Goal: Navigation & Orientation: Find specific page/section

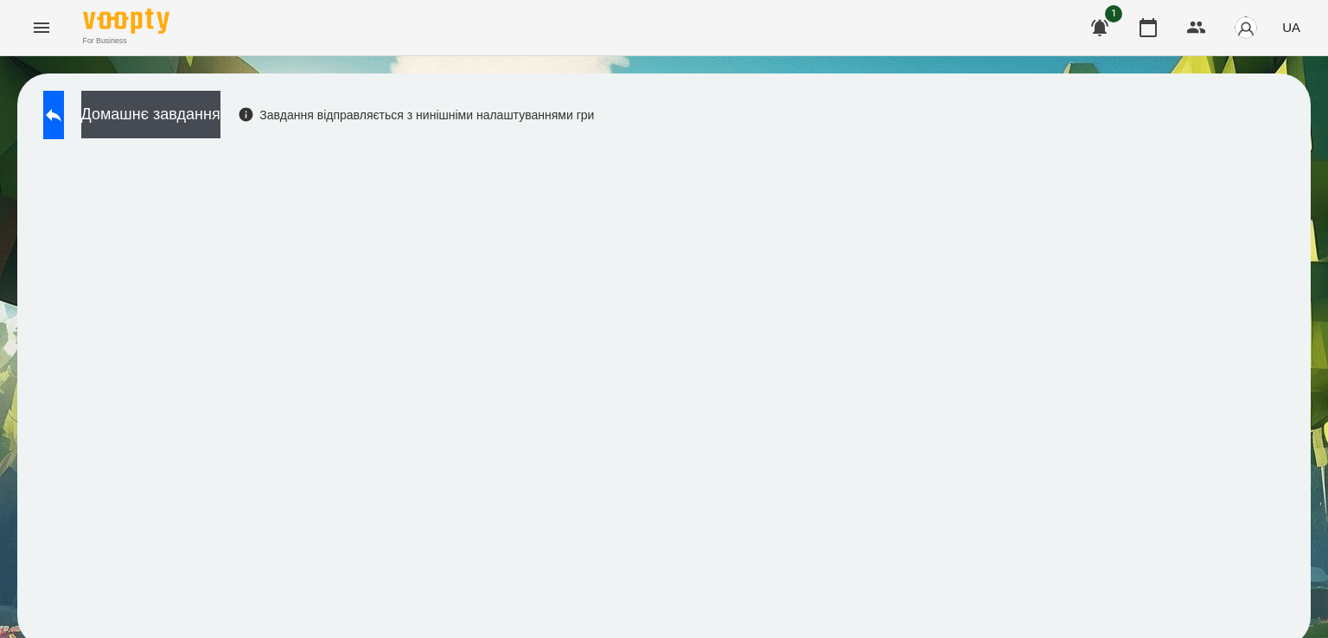
scroll to position [10, 0]
click at [64, 112] on icon at bounding box center [53, 115] width 21 height 21
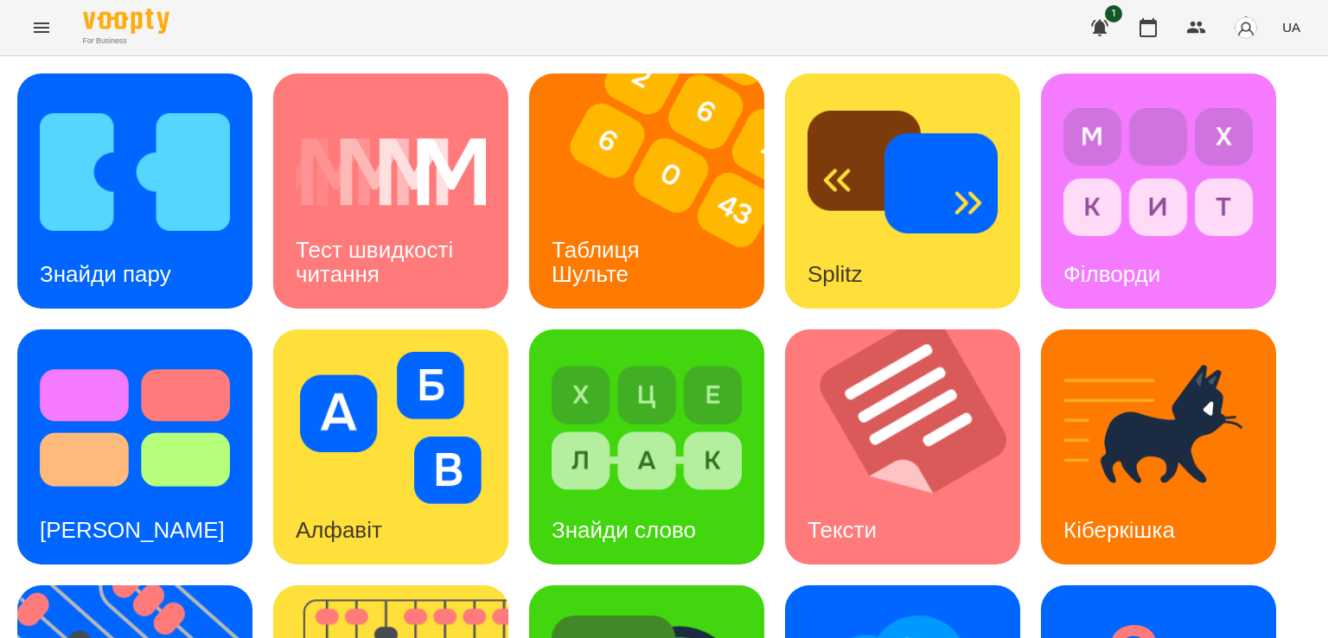
scroll to position [269, 0]
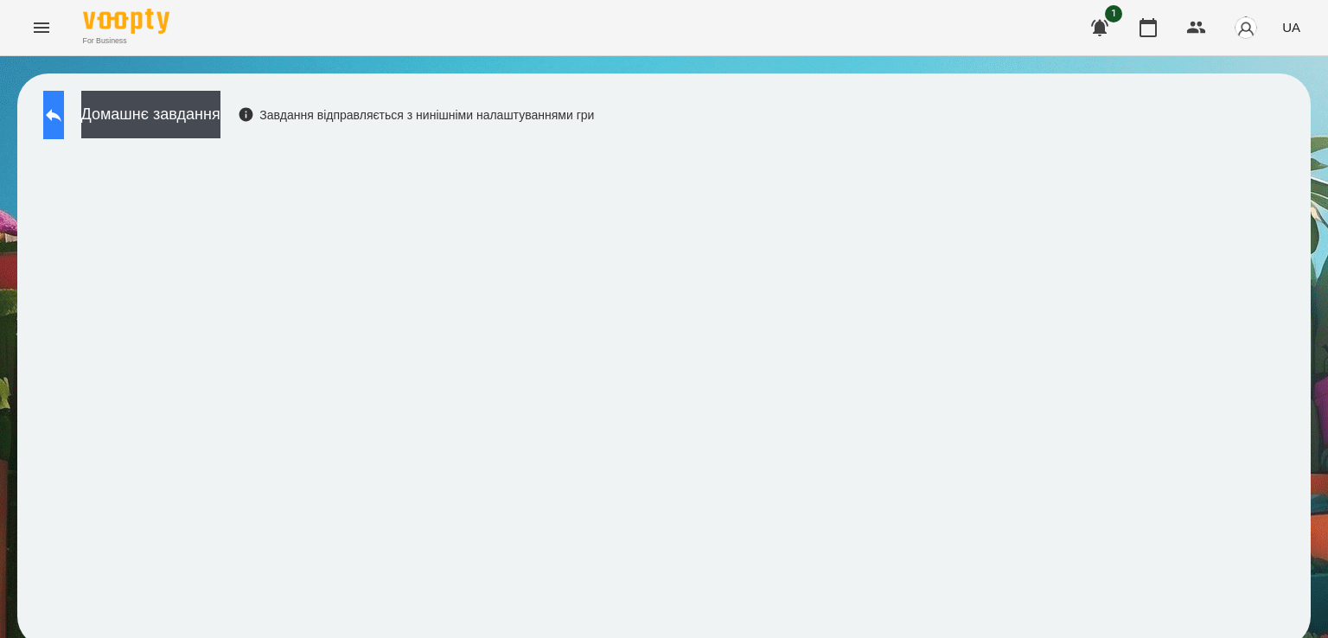
click at [53, 109] on button at bounding box center [53, 115] width 21 height 48
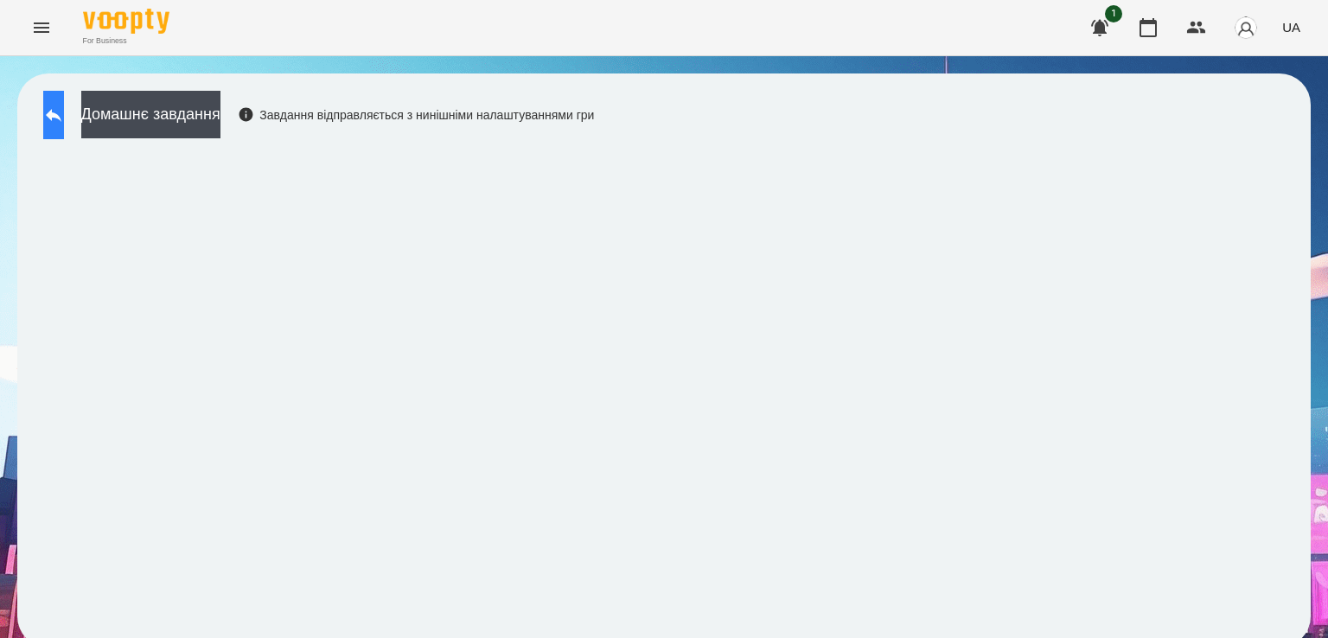
click at [61, 107] on icon at bounding box center [53, 115] width 21 height 21
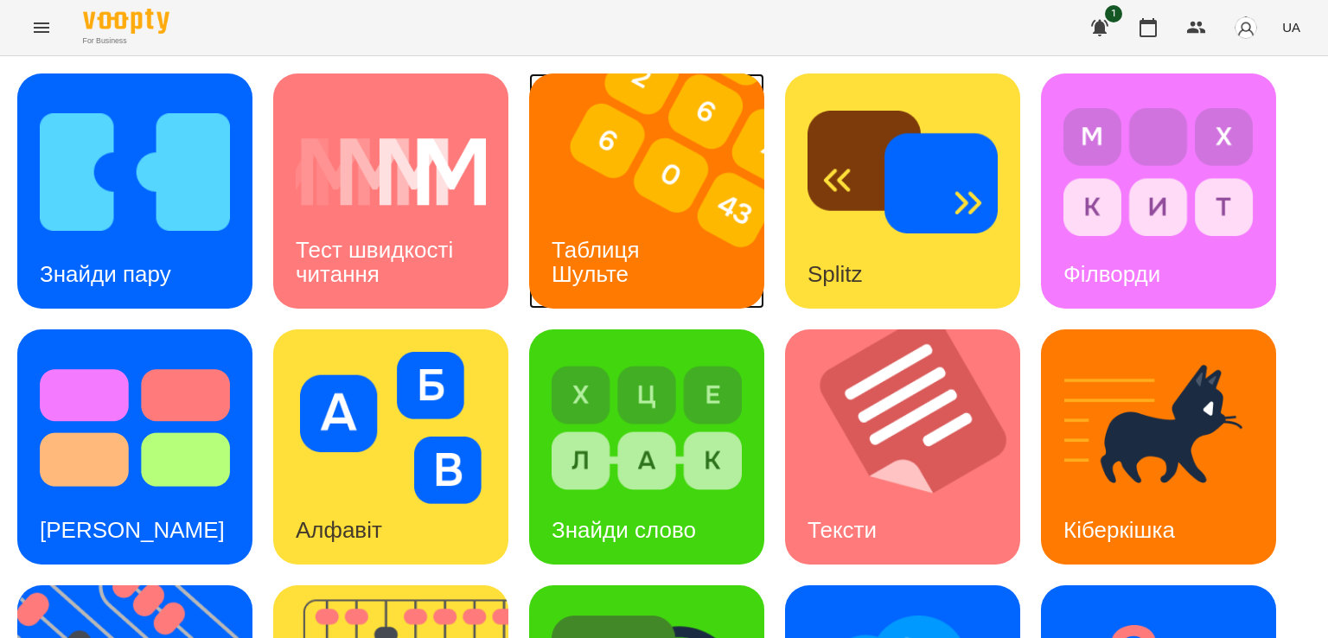
click at [566, 229] on div "Таблиця Шульте" at bounding box center [598, 262] width 139 height 93
